Goal: Task Accomplishment & Management: Manage account settings

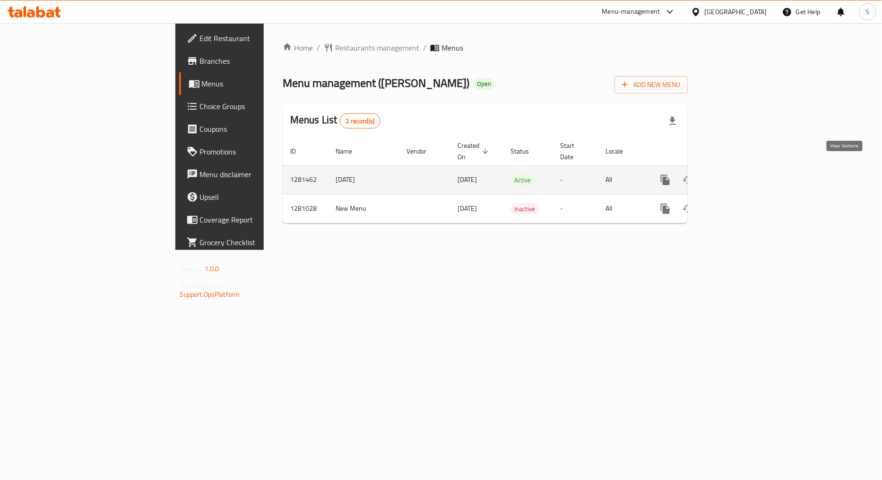
click at [745, 169] on link "enhanced table" at bounding box center [733, 180] width 23 height 23
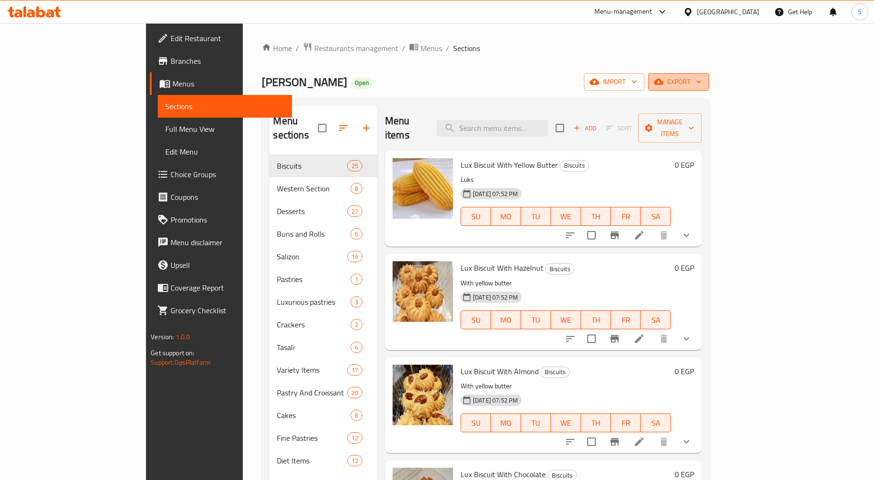
click at [702, 81] on span "export" at bounding box center [679, 82] width 46 height 12
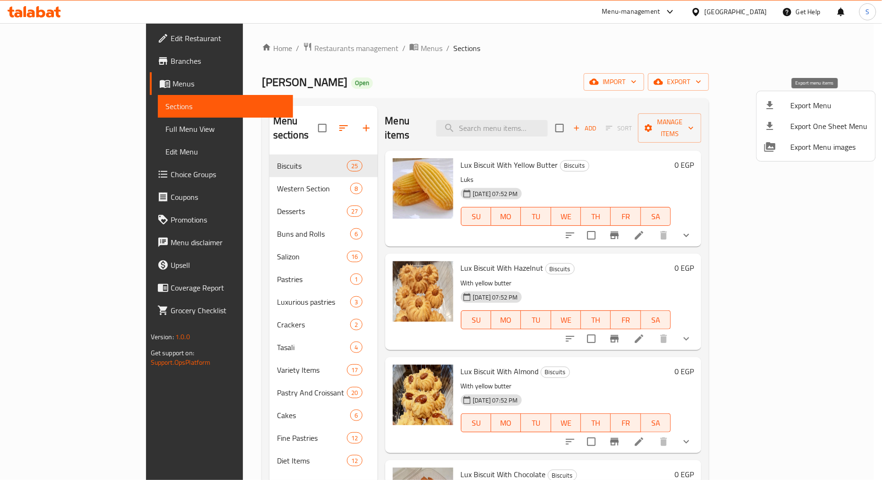
click at [805, 109] on span "Export Menu" at bounding box center [828, 105] width 77 height 11
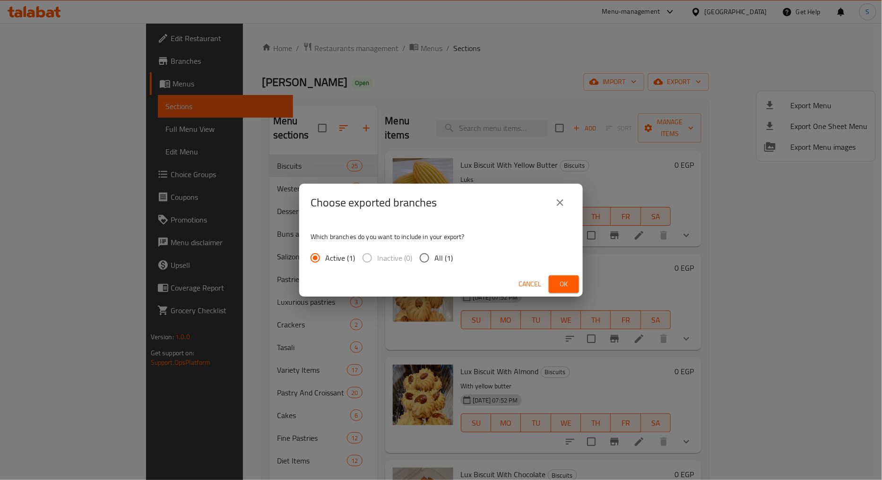
click at [435, 256] on span "All (1)" at bounding box center [443, 257] width 18 height 11
click at [434, 256] on input "All (1)" at bounding box center [424, 258] width 20 height 20
radio input "true"
click at [563, 286] on span "Ok" at bounding box center [563, 284] width 15 height 12
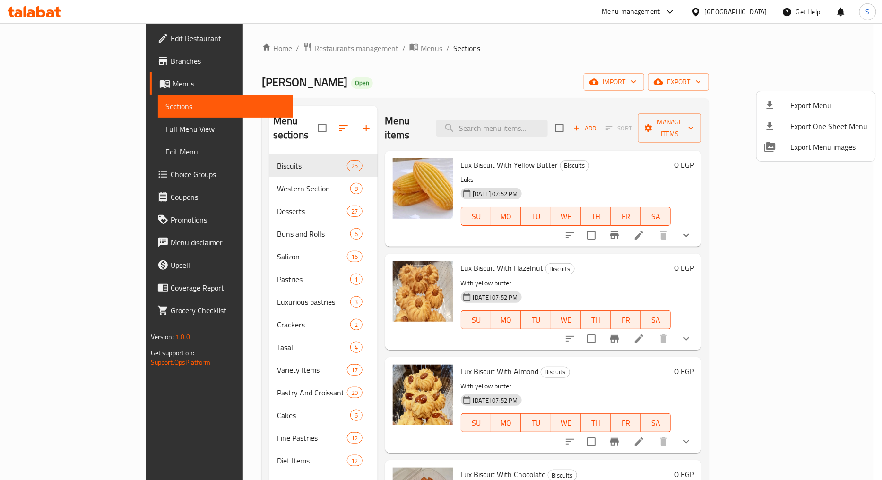
click at [520, 115] on div at bounding box center [441, 240] width 882 height 480
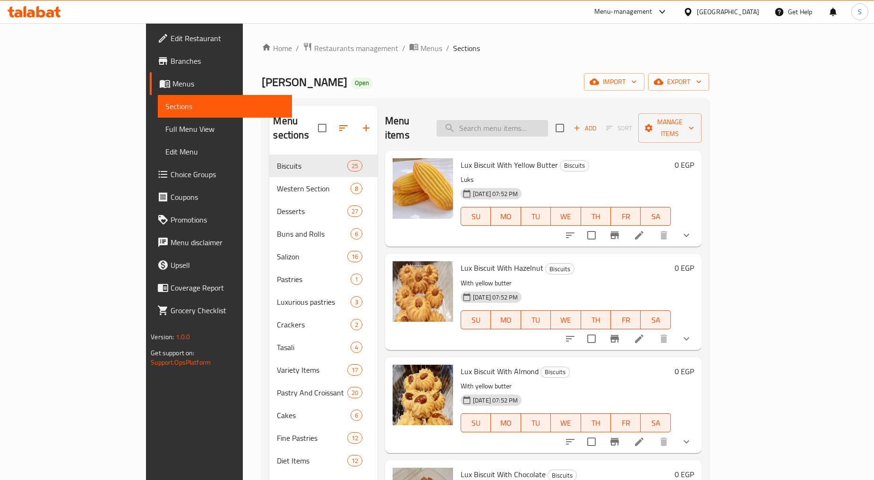
click at [529, 124] on input "search" at bounding box center [493, 128] width 112 height 17
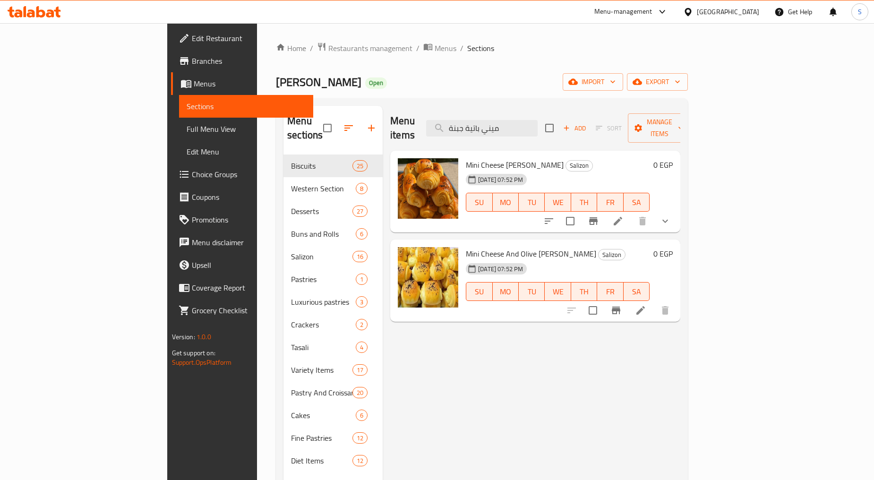
type input "ميني باتية جبنة"
click at [671, 215] on icon "show more" at bounding box center [665, 220] width 11 height 11
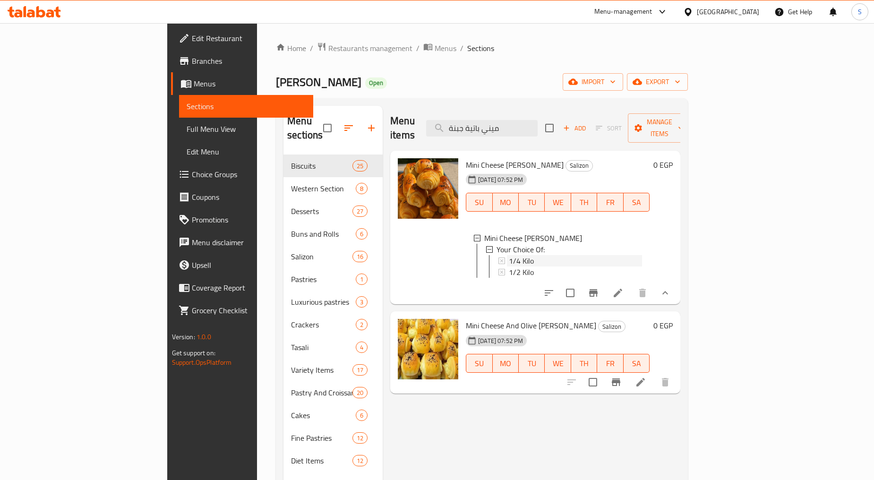
click at [512, 255] on div "1/4 Kilo" at bounding box center [575, 260] width 133 height 11
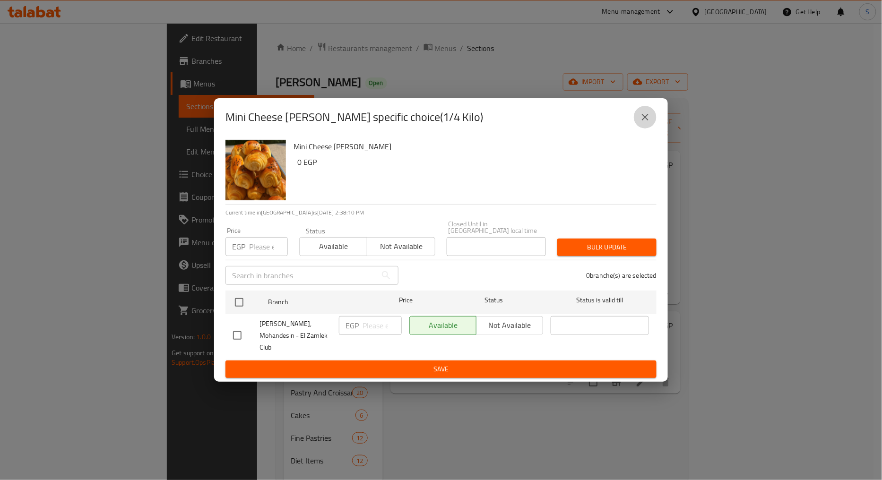
click at [638, 119] on button "close" at bounding box center [645, 117] width 23 height 23
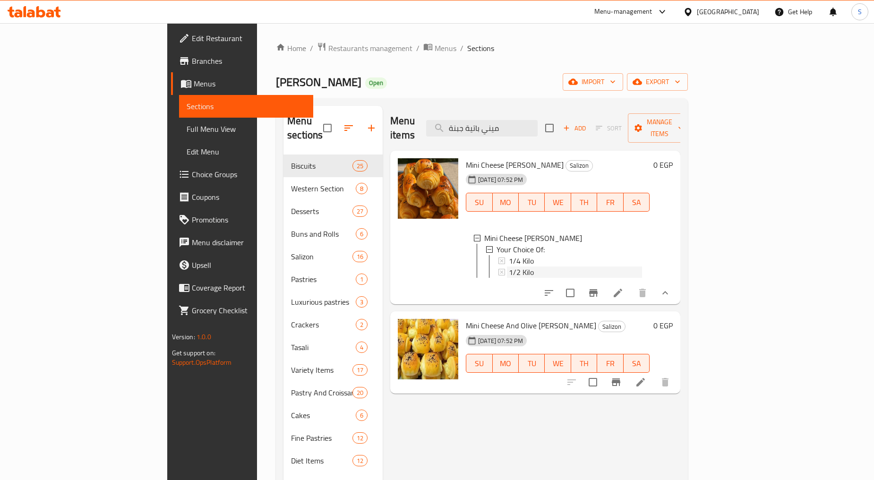
click at [509, 266] on span "1/2 Kilo" at bounding box center [521, 271] width 25 height 11
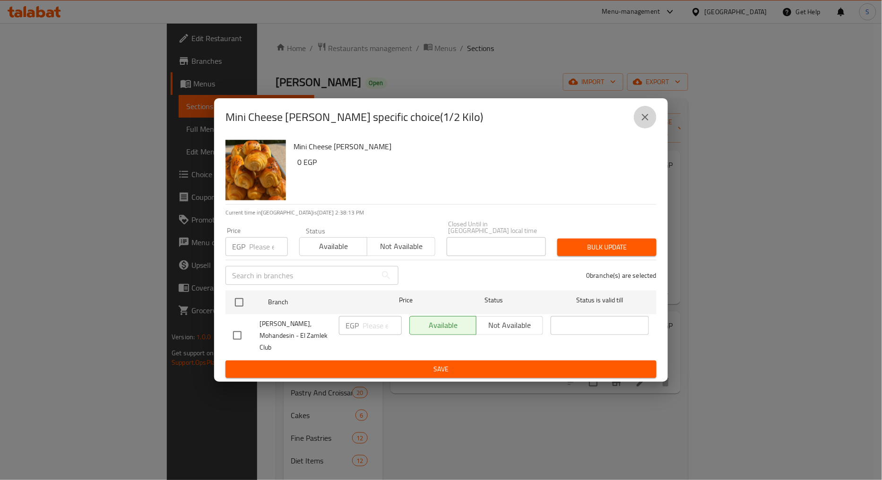
click at [646, 119] on icon "close" at bounding box center [645, 117] width 7 height 7
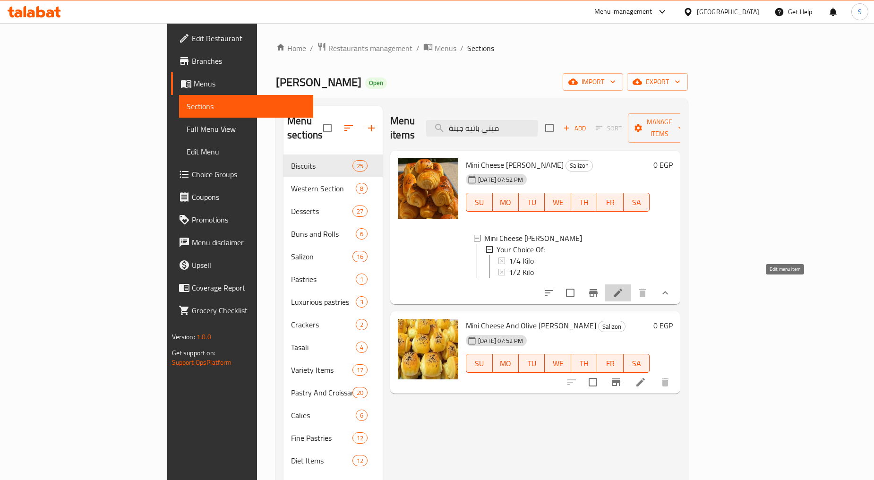
click at [624, 289] on icon at bounding box center [617, 292] width 11 height 11
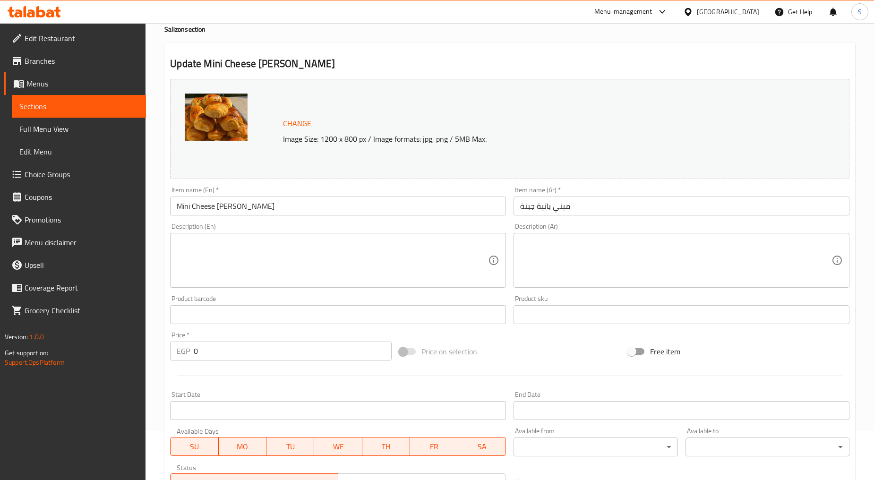
scroll to position [215, 0]
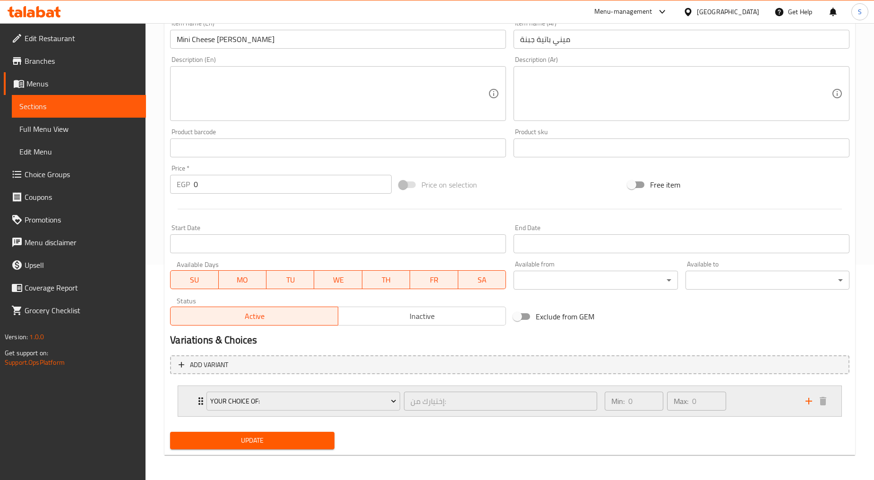
click at [186, 397] on div "Your Choice Of: إختيارك من: ​ Min: 0 ​ Max: 0 ​" at bounding box center [509, 401] width 663 height 30
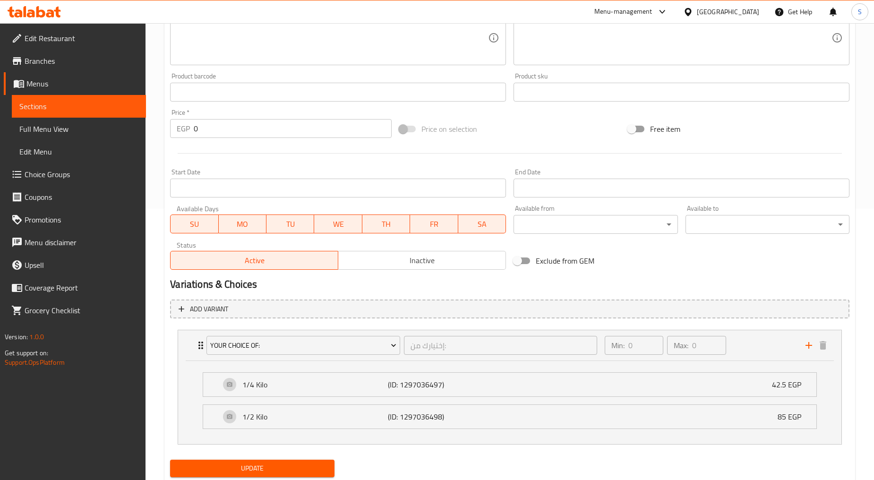
scroll to position [247, 0]
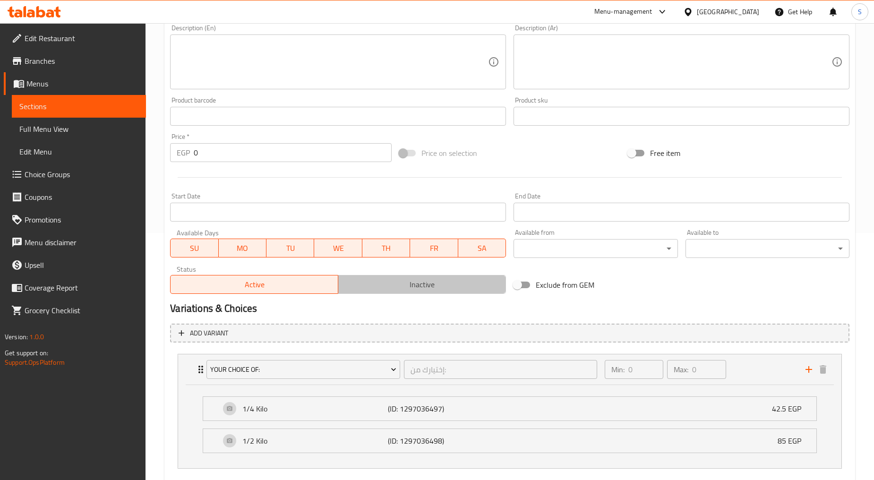
click at [413, 286] on span "Inactive" at bounding box center [422, 285] width 160 height 14
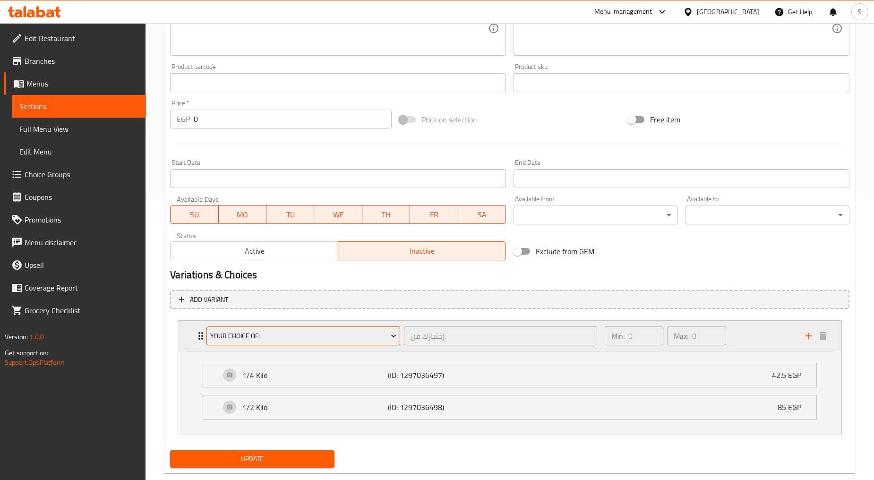
scroll to position [300, 0]
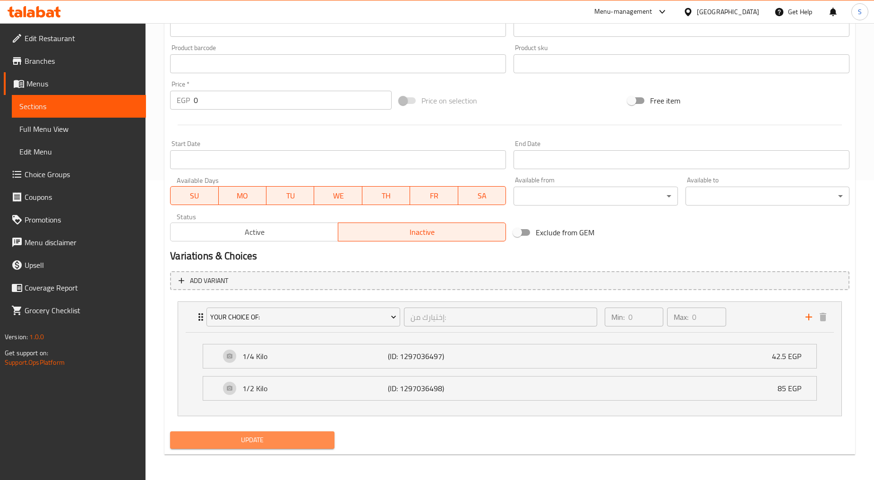
click at [262, 445] on span "Update" at bounding box center [252, 440] width 149 height 12
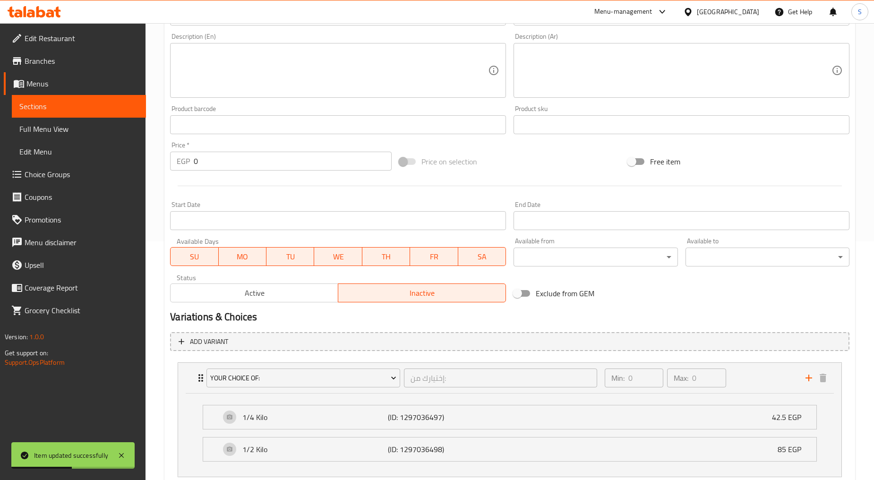
scroll to position [0, 0]
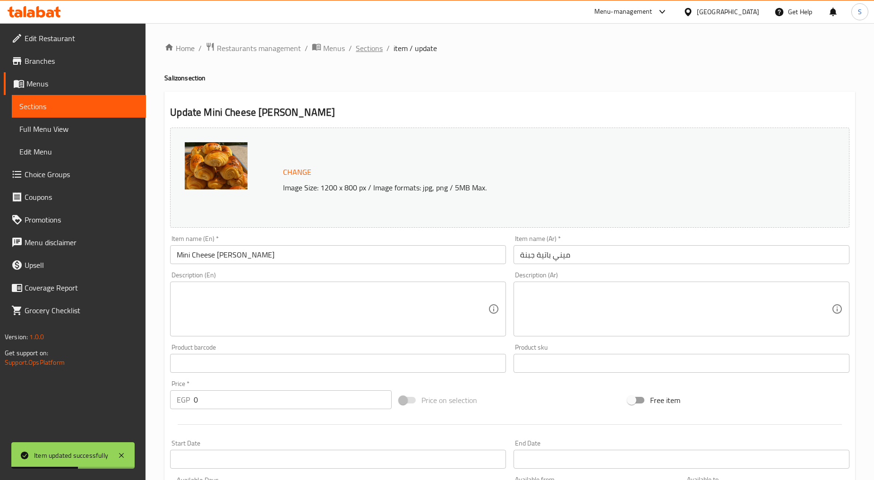
click at [363, 50] on span "Sections" at bounding box center [369, 48] width 27 height 11
click at [38, 62] on span "Branches" at bounding box center [82, 60] width 114 height 11
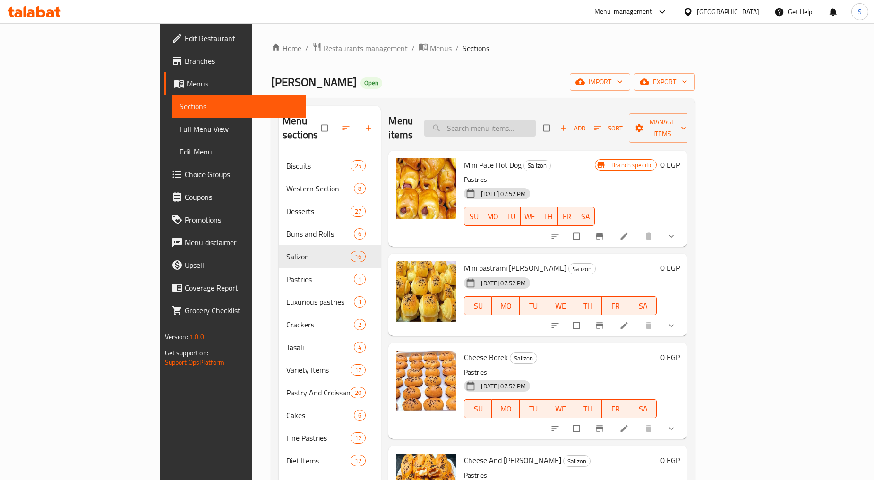
click at [534, 121] on input "search" at bounding box center [480, 128] width 112 height 17
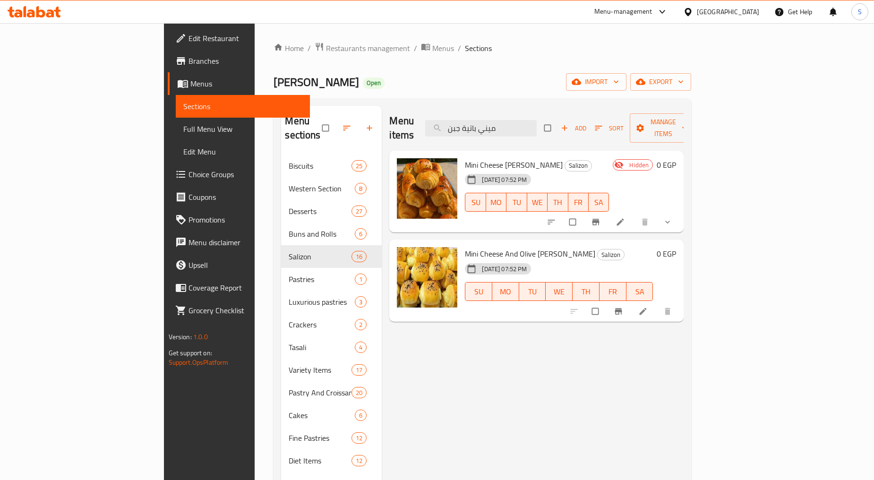
type input "ميني باتية جبن"
click at [672, 217] on icon "show more" at bounding box center [667, 221] width 9 height 9
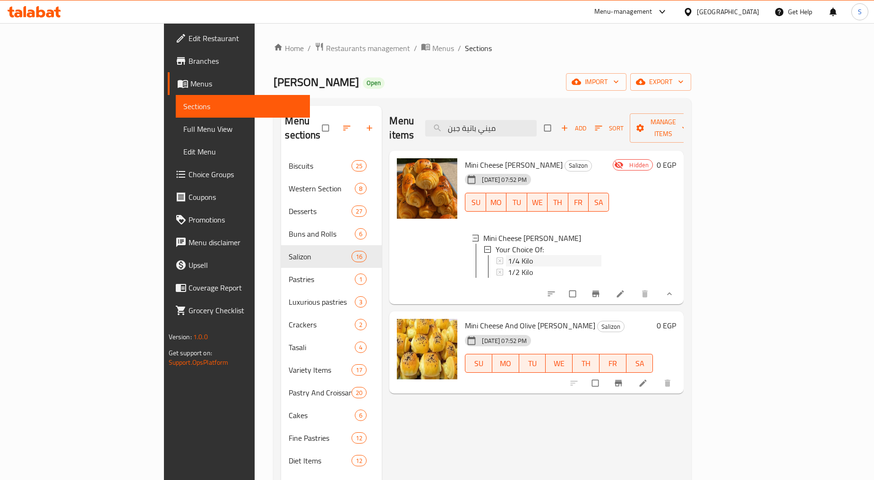
click at [508, 255] on span "1/4 Kilo" at bounding box center [520, 260] width 25 height 11
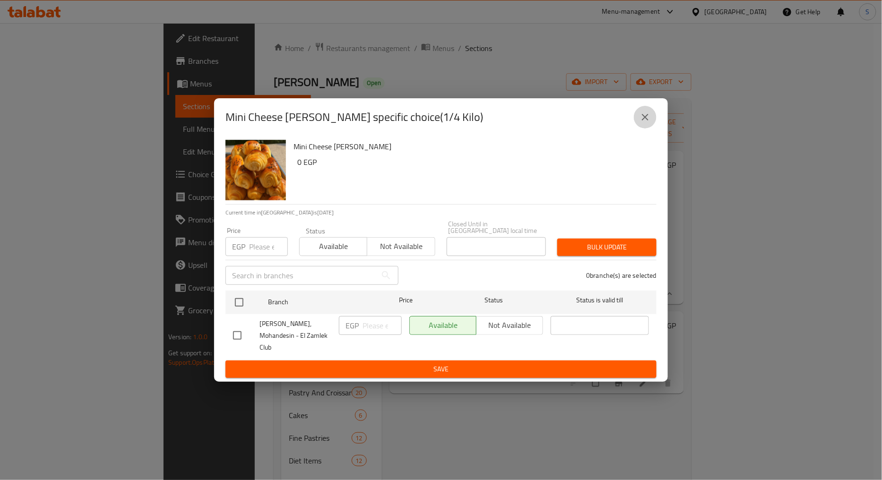
click at [644, 123] on icon "close" at bounding box center [644, 117] width 11 height 11
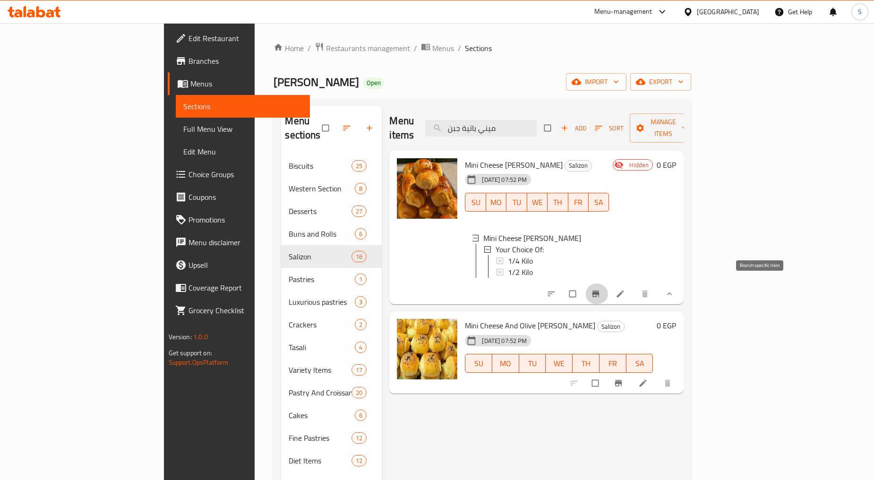
click at [608, 294] on button "Branch-specific-item" at bounding box center [596, 293] width 23 height 21
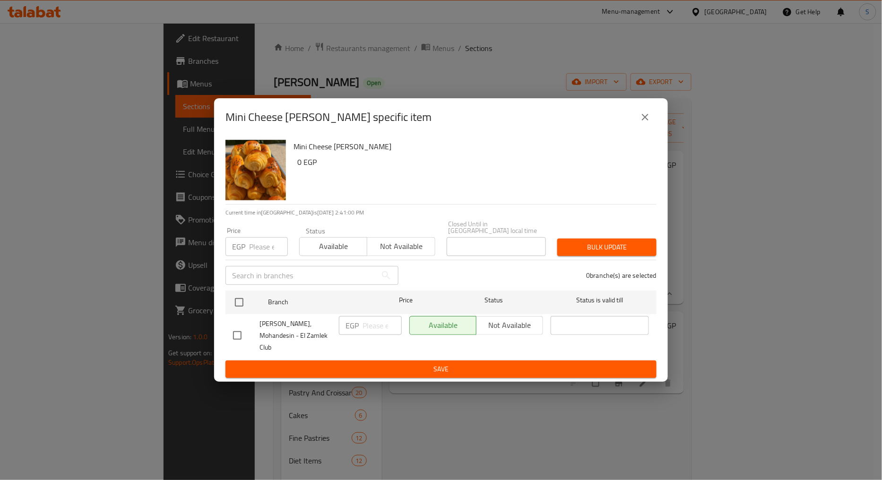
click at [645, 118] on icon "close" at bounding box center [644, 117] width 11 height 11
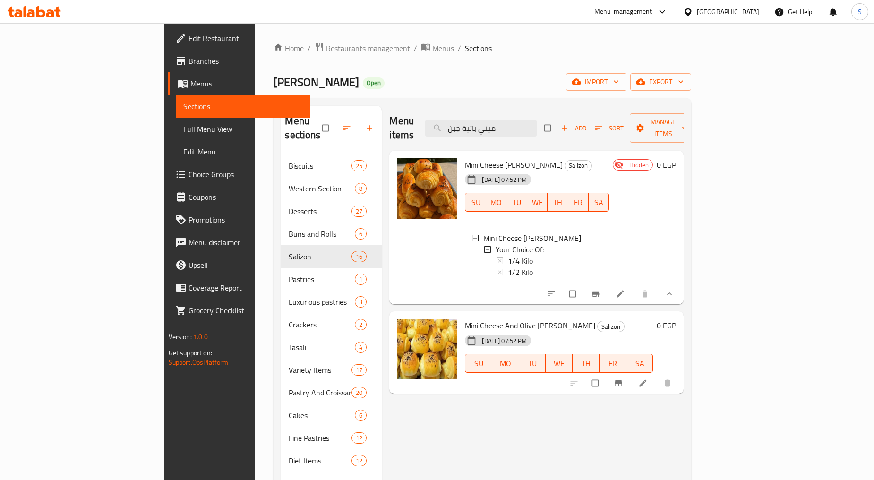
click at [625, 400] on div "Menu items ميني باتية جبن Add Sort Manage items Mini Cheese [PERSON_NAME] Saliz…" at bounding box center [533, 346] width 302 height 480
click at [684, 78] on span "export" at bounding box center [661, 82] width 46 height 12
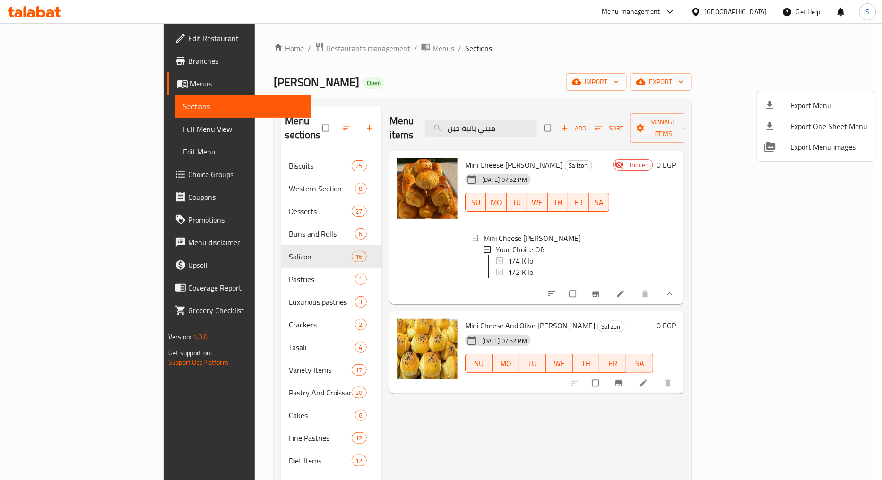
click at [824, 101] on span "Export Menu" at bounding box center [828, 105] width 77 height 11
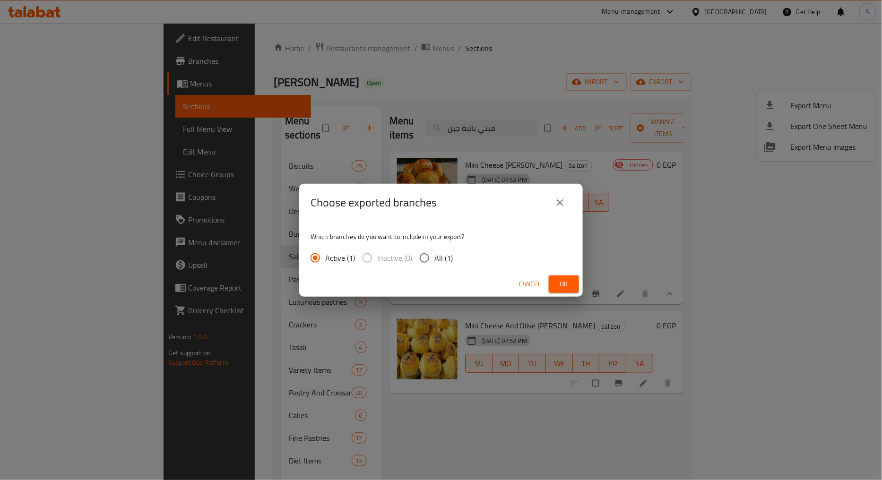
click at [436, 256] on span "All (1)" at bounding box center [443, 257] width 18 height 11
click at [434, 256] on input "All (1)" at bounding box center [424, 258] width 20 height 20
radio input "true"
click at [567, 282] on span "Ok" at bounding box center [563, 284] width 15 height 12
